Goal: Transaction & Acquisition: Download file/media

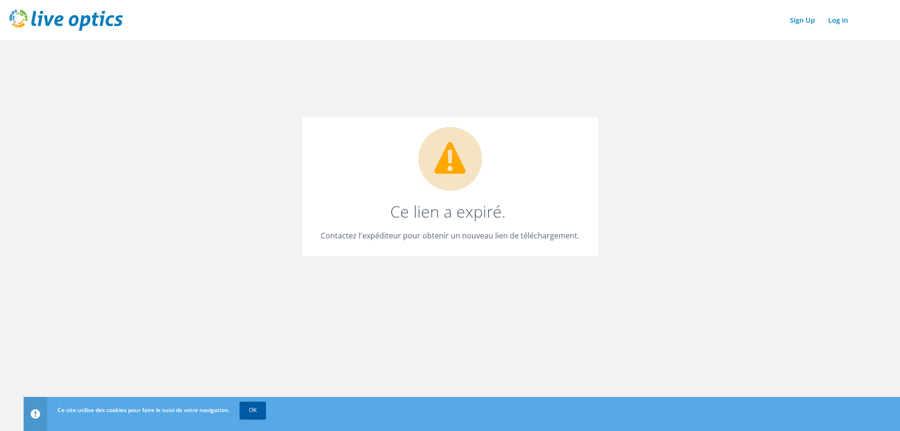
click at [251, 402] on link "OK" at bounding box center [253, 409] width 26 height 17
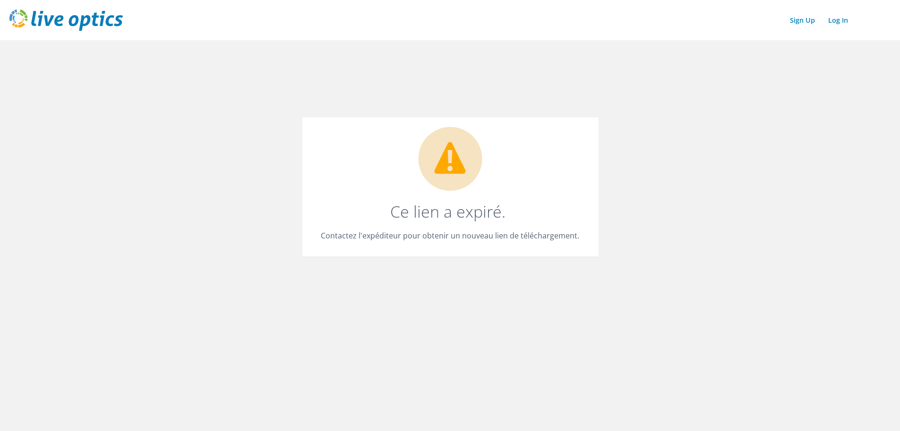
click at [69, 14] on img at bounding box center [65, 19] width 113 height 21
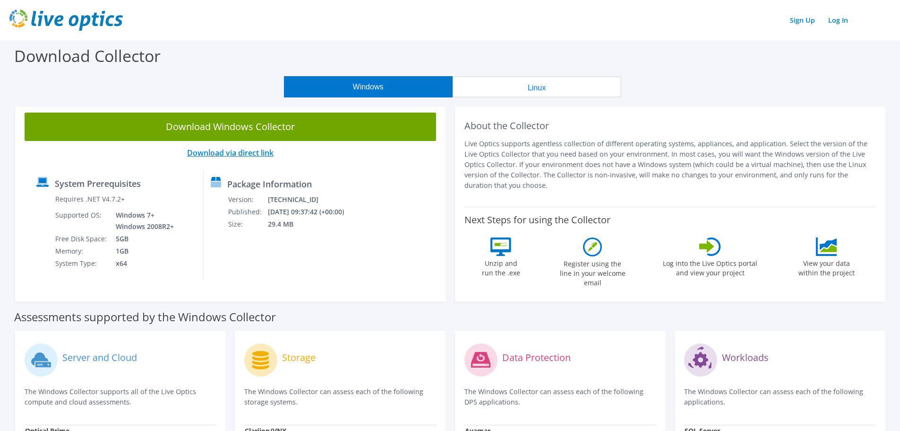
click at [238, 154] on link "Download via direct link" at bounding box center [230, 152] width 87 height 10
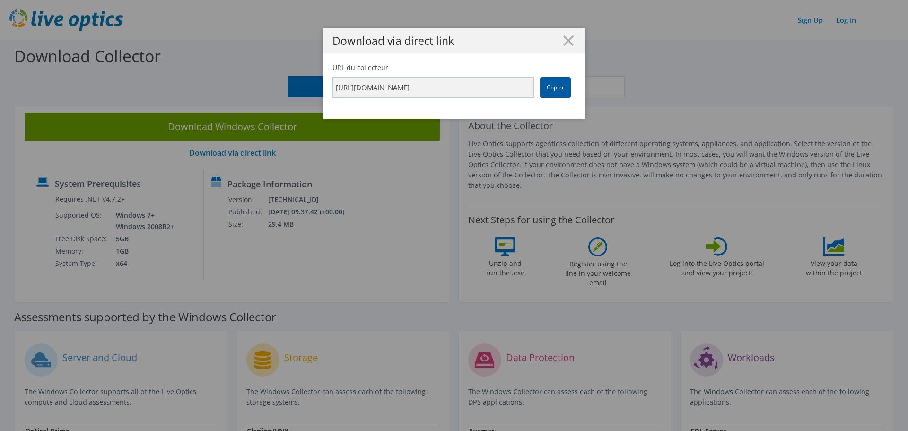
click at [549, 91] on link "Copier" at bounding box center [555, 87] width 31 height 21
